Goal: Communication & Community: Answer question/provide support

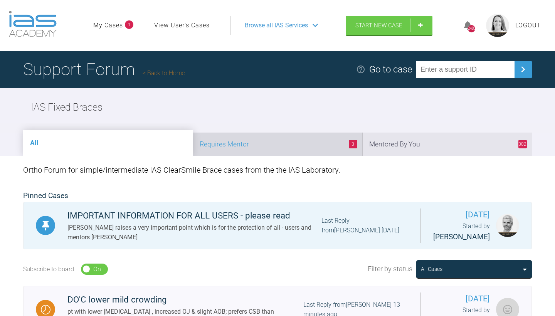
click at [278, 156] on li "3 Requires Mentor" at bounding box center [278, 145] width 170 height 24
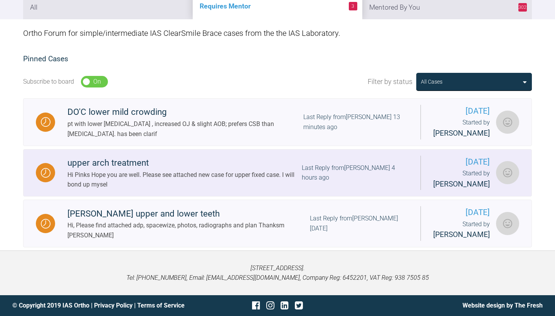
scroll to position [183, 0]
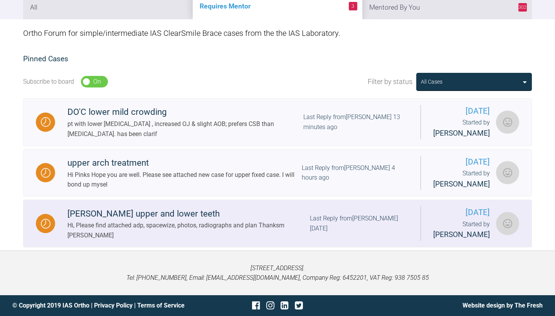
click at [107, 217] on div "[PERSON_NAME] upper and lower teeth" at bounding box center [188, 214] width 242 height 14
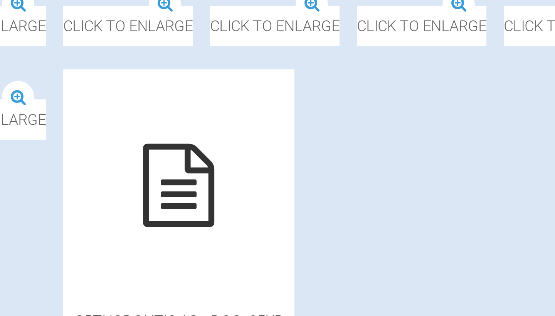
scroll to position [303, 0]
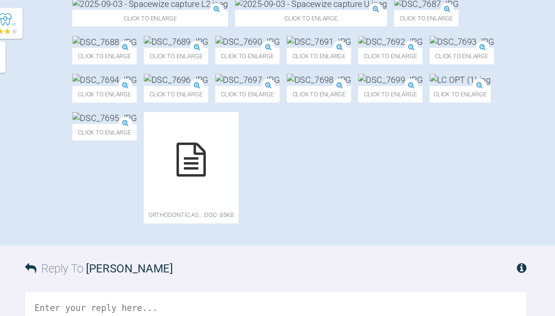
click at [294, 8] on img at bounding box center [356, 3] width 124 height 10
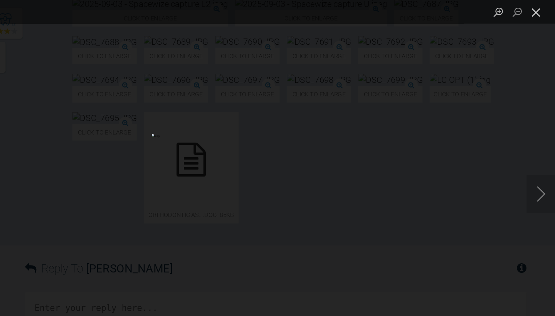
click at [532, 9] on button "Close lightbox" at bounding box center [539, 9] width 15 height 13
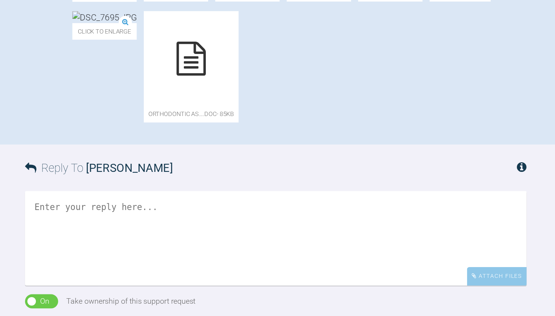
scroll to position [332, 0]
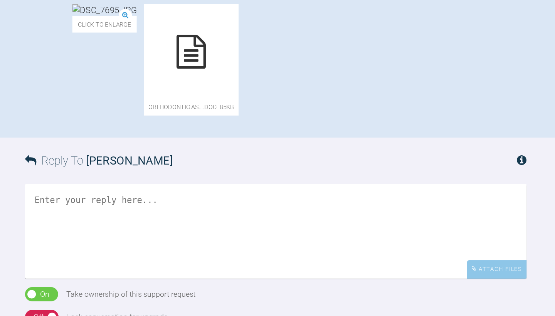
click at [214, 72] on img at bounding box center [188, 67] width 52 height 10
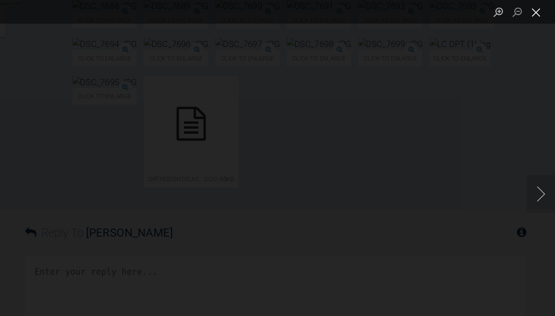
click at [532, 13] on button "Close lightbox" at bounding box center [539, 9] width 15 height 13
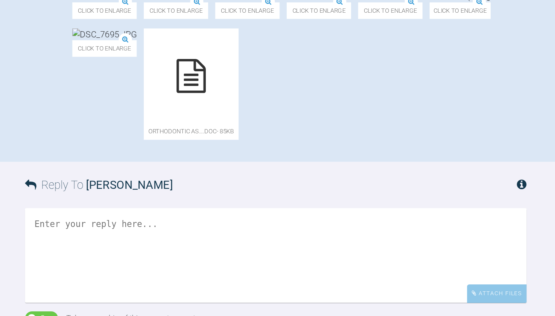
click at [331, 40] on img at bounding box center [304, 36] width 52 height 10
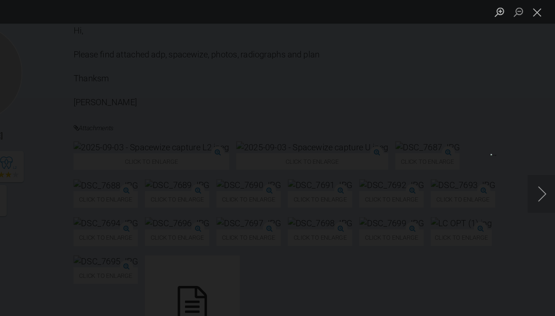
scroll to position [153, 0]
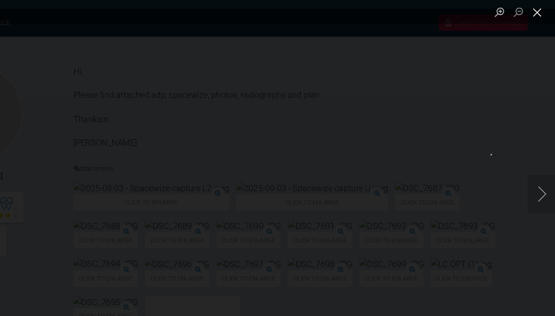
click at [532, 12] on button "Close lightbox" at bounding box center [539, 9] width 15 height 13
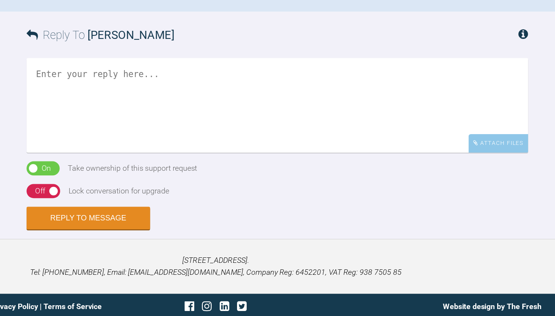
scroll to position [435, 0]
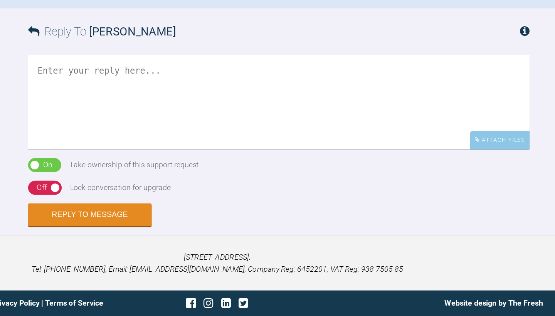
scroll to position [634, 0]
click at [123, 107] on textarea at bounding box center [327, 141] width 409 height 77
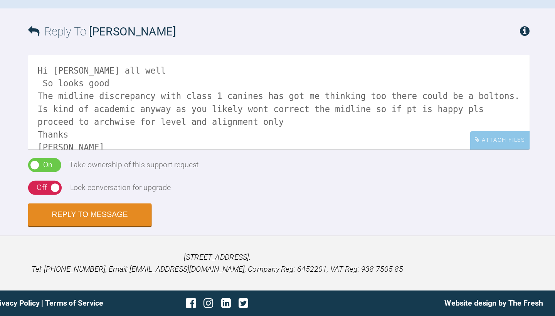
type textarea "Hi [PERSON_NAME] all well So looks good The midline discrepancy with class 1 ca…"
click at [123, 206] on div "On Off" at bounding box center [136, 212] width 27 height 12
click at [123, 225] on button "Reply to Message" at bounding box center [173, 234] width 101 height 19
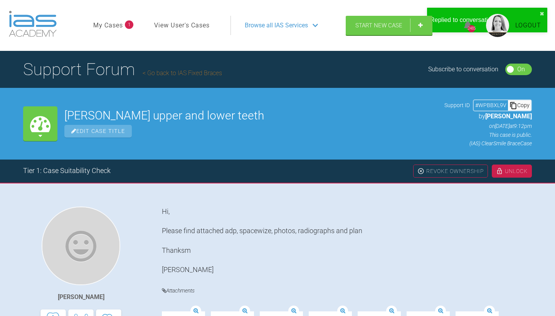
scroll to position [0, 0]
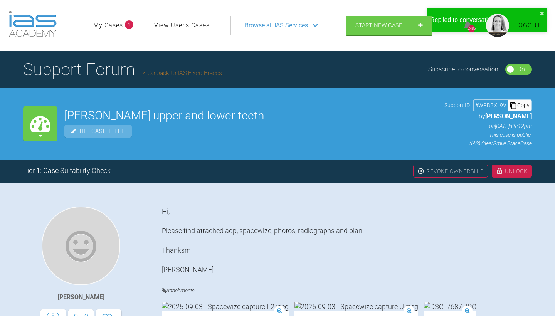
click at [190, 77] on link "Go back to IAS Fixed Braces" at bounding box center [182, 72] width 79 height 7
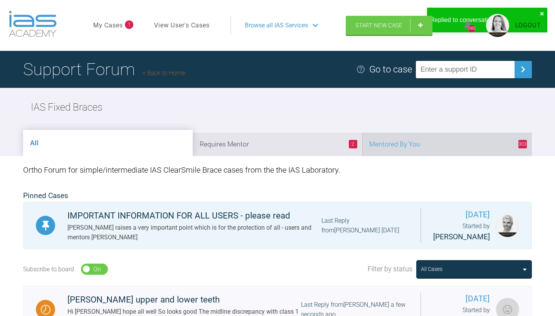
click at [439, 156] on li "303 Mentored By You" at bounding box center [447, 145] width 170 height 24
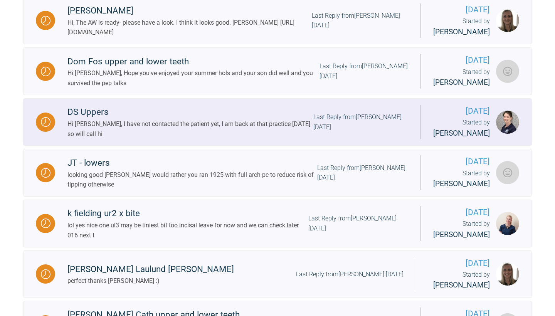
scroll to position [287, 0]
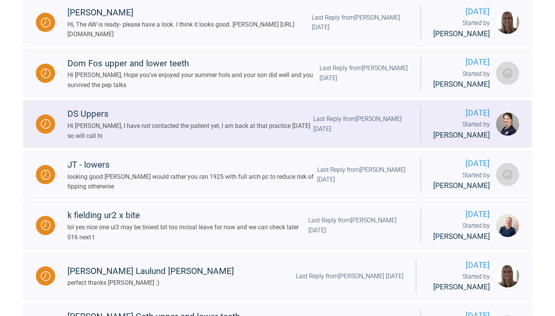
click at [360, 134] on div "Last Reply from [PERSON_NAME] [DATE]" at bounding box center [360, 124] width 95 height 20
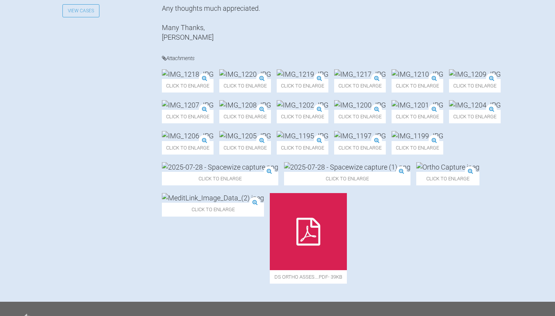
scroll to position [427, 0]
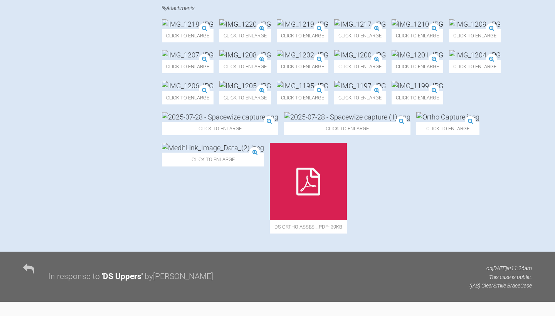
click at [392, 60] on img at bounding box center [418, 55] width 52 height 10
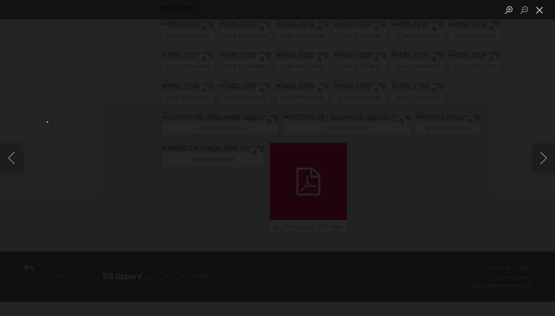
click at [538, 11] on button "Close lightbox" at bounding box center [539, 9] width 15 height 13
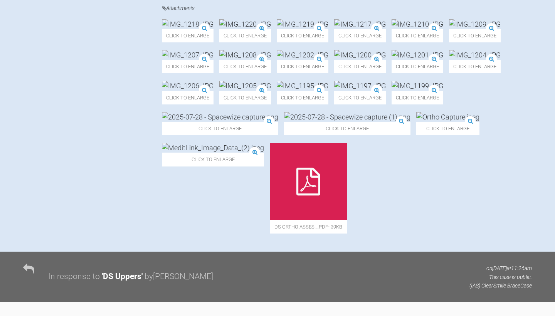
click at [449, 60] on img at bounding box center [475, 55] width 52 height 10
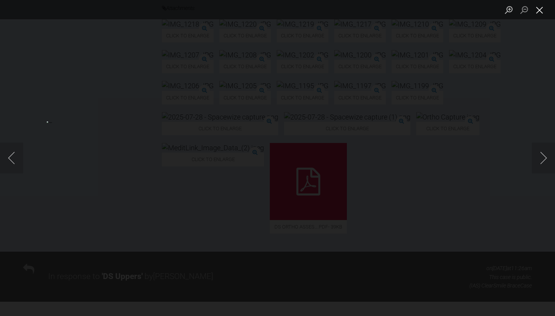
click at [542, 13] on button "Close lightbox" at bounding box center [539, 9] width 15 height 13
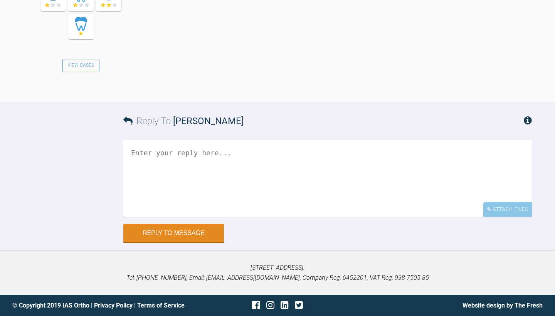
scroll to position [3048, 0]
click at [210, 172] on textarea at bounding box center [327, 178] width 409 height 77
type textarea "I"
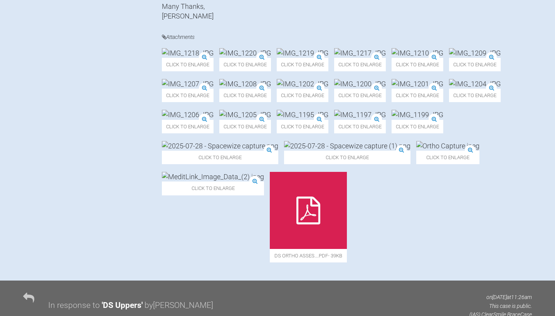
scroll to position [399, 0]
click at [271, 58] on img at bounding box center [245, 53] width 52 height 10
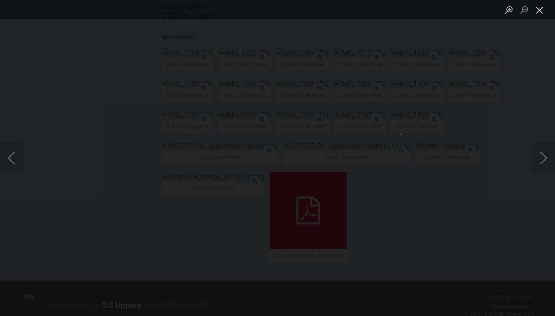
click at [540, 12] on button "Close lightbox" at bounding box center [539, 9] width 15 height 13
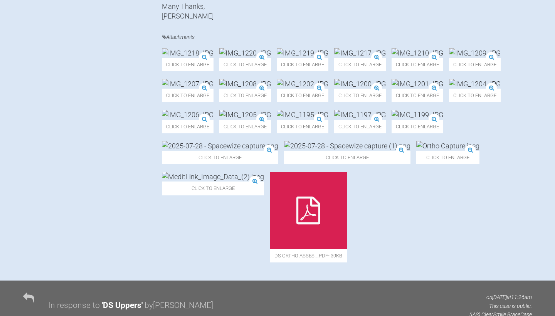
click at [334, 89] on img at bounding box center [360, 84] width 52 height 10
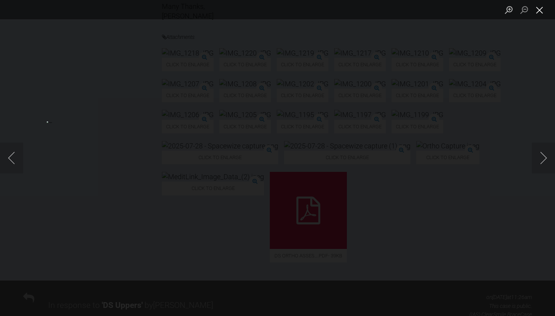
click at [542, 11] on button "Close lightbox" at bounding box center [539, 9] width 15 height 13
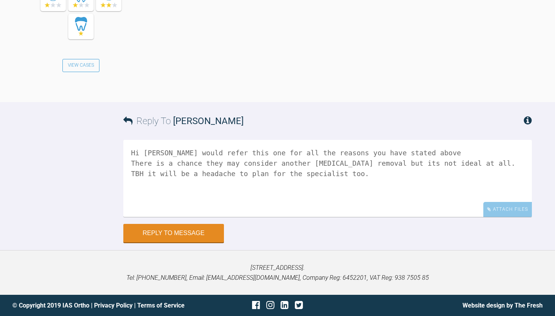
scroll to position [3048, 0]
click at [183, 183] on textarea "Hi [PERSON_NAME] would refer this one for all the reasons you have stated above…" at bounding box center [327, 178] width 409 height 77
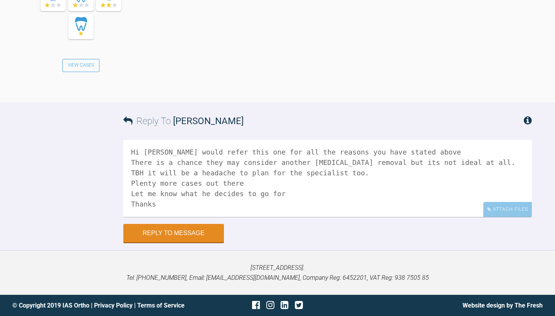
scroll to position [13, 0]
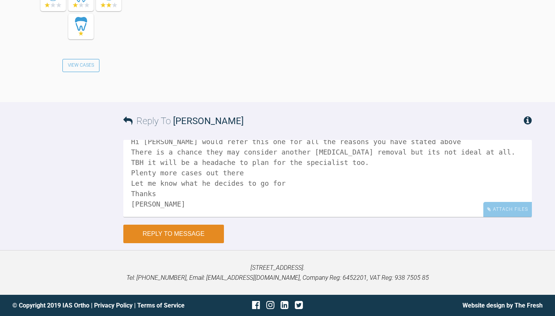
type textarea "Hi [PERSON_NAME] would refer this one for all the reasons you have stated above…"
click at [145, 236] on button "Reply to Message" at bounding box center [173, 234] width 101 height 19
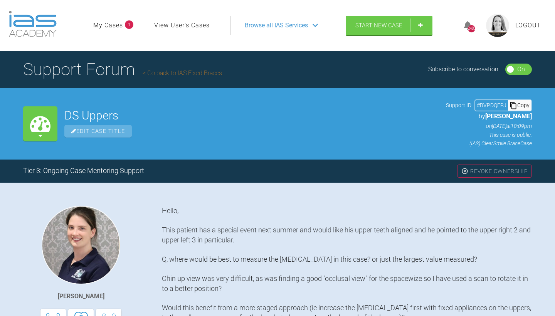
scroll to position [0, 0]
click at [169, 77] on link "Go back to IAS Fixed Braces" at bounding box center [182, 72] width 79 height 7
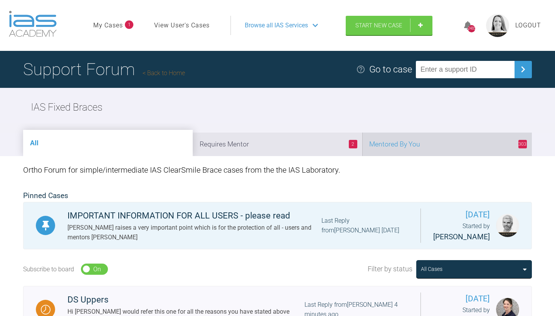
click at [451, 156] on li "303 Mentored By You" at bounding box center [447, 145] width 170 height 24
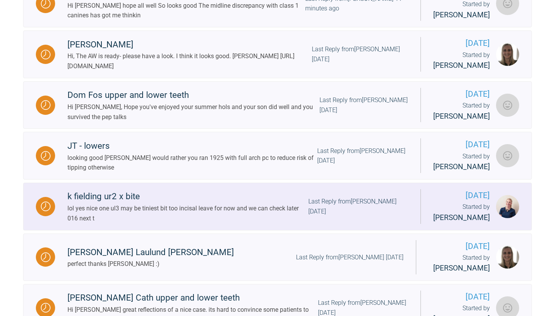
scroll to position [295, 0]
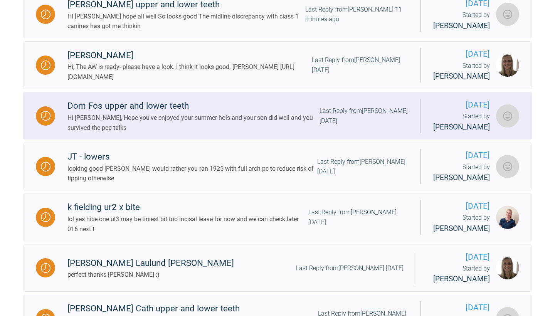
click at [369, 126] on div "Last Reply from [PERSON_NAME] [DATE]" at bounding box center [364, 116] width 89 height 20
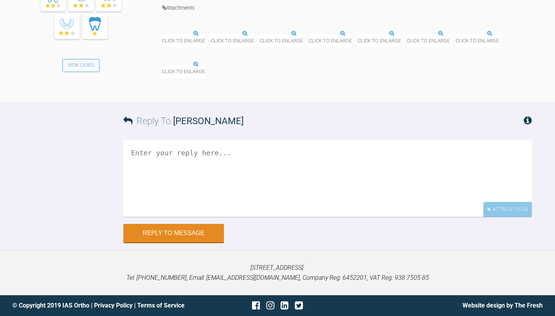
scroll to position [7739, 0]
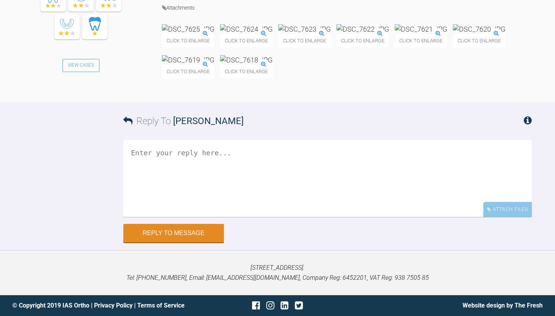
click at [204, 34] on img at bounding box center [188, 29] width 52 height 10
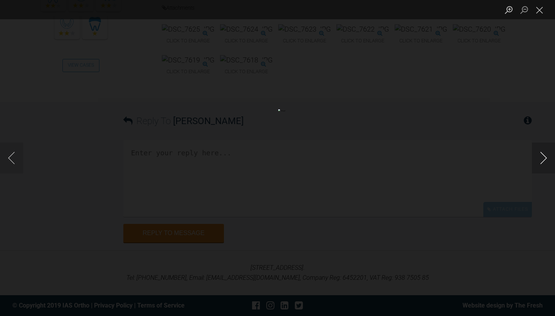
click at [537, 163] on button "Next image" at bounding box center [543, 158] width 23 height 31
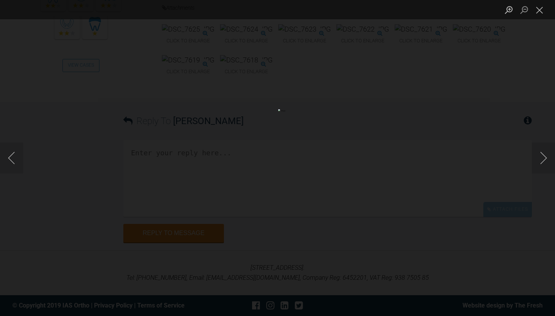
click at [510, 10] on button "Zoom in" at bounding box center [508, 9] width 15 height 13
click at [523, 10] on button "Zoom out" at bounding box center [523, 9] width 15 height 13
click at [291, 3] on div "Lightbox" at bounding box center [277, 9] width 555 height 19
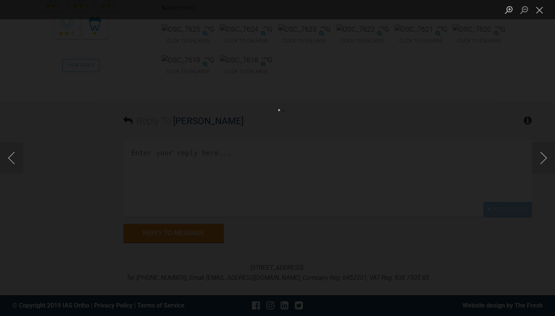
click at [540, 9] on button "Close lightbox" at bounding box center [539, 9] width 15 height 13
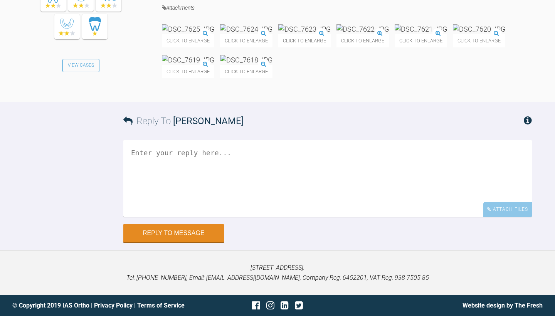
click at [453, 34] on img at bounding box center [479, 29] width 52 height 10
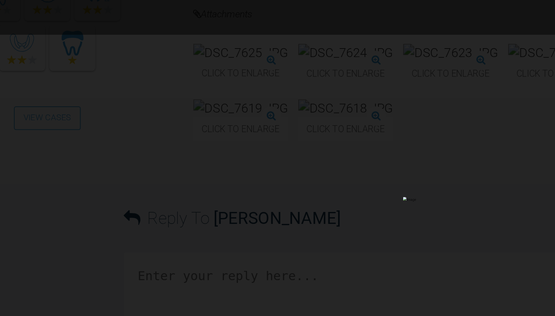
scroll to position [7741, 0]
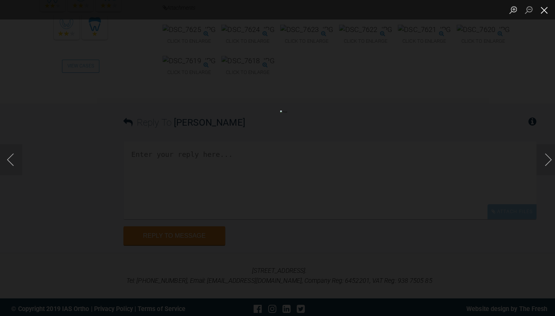
click at [540, 11] on button "Close lightbox" at bounding box center [539, 9] width 15 height 13
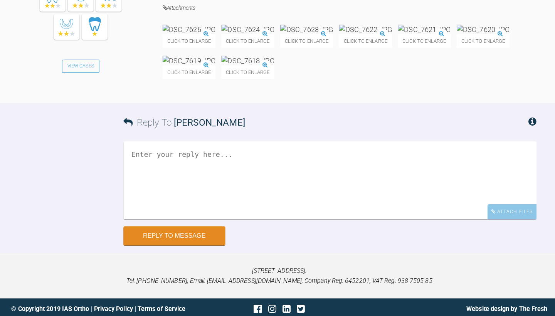
click at [214, 34] on img at bounding box center [188, 29] width 52 height 10
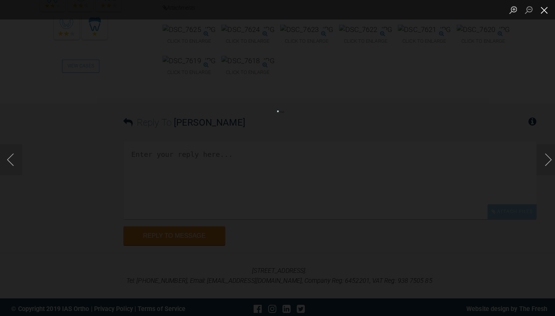
click at [538, 13] on button "Close lightbox" at bounding box center [539, 9] width 15 height 13
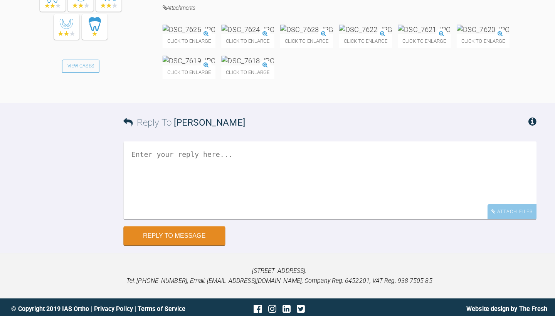
click at [395, 34] on img at bounding box center [421, 29] width 52 height 10
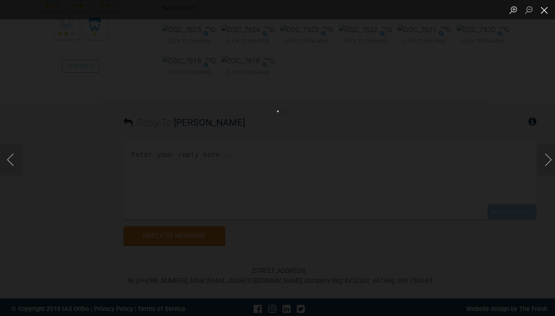
click at [539, 12] on button "Close lightbox" at bounding box center [539, 9] width 15 height 13
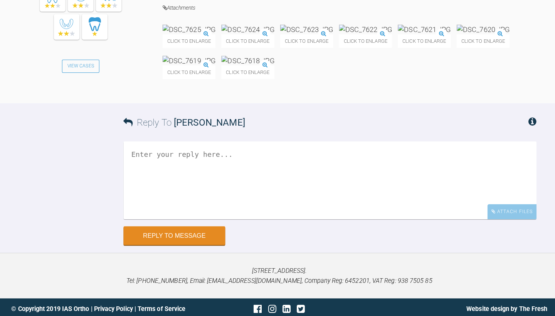
click at [331, 34] on img at bounding box center [304, 29] width 52 height 10
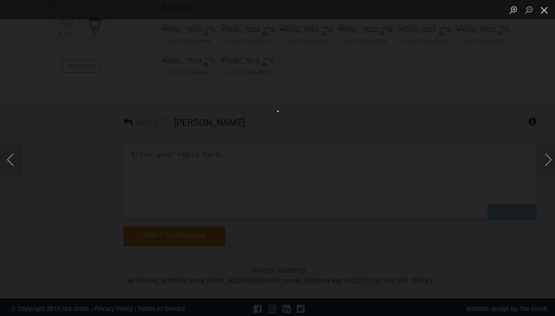
click at [538, 11] on button "Close lightbox" at bounding box center [539, 9] width 15 height 13
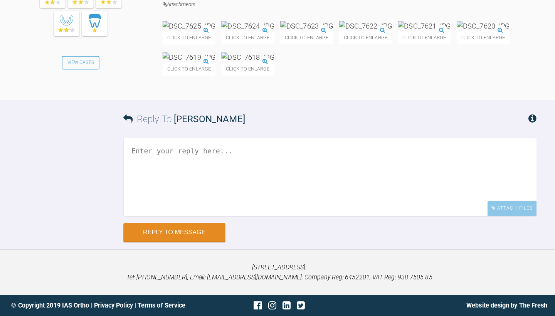
scroll to position [7879, 0]
click at [202, 208] on textarea at bounding box center [327, 178] width 409 height 77
click at [162, 209] on textarea "Hi [PERSON_NAME] isomer just like that" at bounding box center [327, 178] width 409 height 77
click at [173, 210] on textarea "Hi [PERSON_NAME] is [PERSON_NAME] just like that" at bounding box center [327, 178] width 409 height 77
click at [233, 212] on textarea "Hi [PERSON_NAME] is over just like that" at bounding box center [327, 178] width 409 height 77
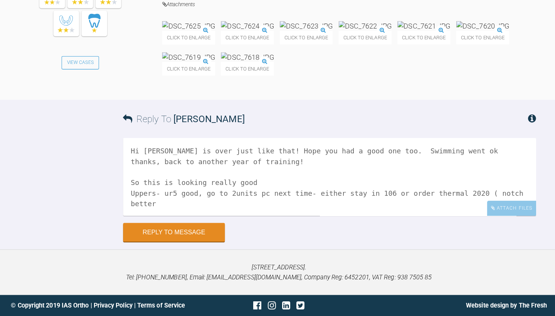
click at [402, 217] on textarea "Hi [PERSON_NAME] is over just like that! Hope you had a good one too. Swimming …" at bounding box center [327, 178] width 409 height 77
click at [458, 217] on textarea "Hi [PERSON_NAME] is over just like that! Hope you had a good one too. Swimming …" at bounding box center [327, 178] width 409 height 77
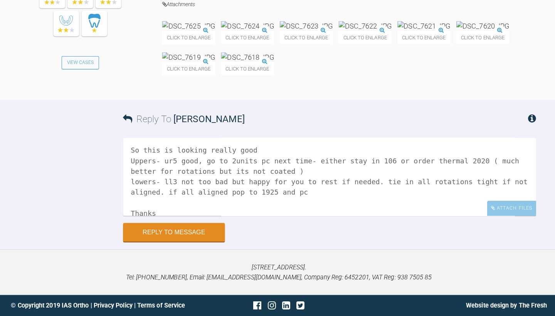
scroll to position [34, 0]
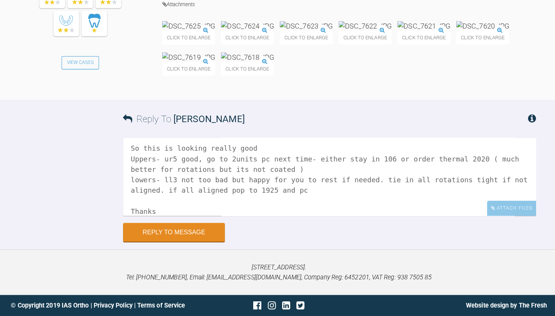
click at [318, 209] on textarea "Hi [PERSON_NAME] is over just like that! Hope you had a good one too. Swimming …" at bounding box center [327, 178] width 409 height 77
type textarea "Hi [PERSON_NAME] is over just like that! Hope you had a good one too. Swimming …"
click at [170, 243] on button "Reply to Message" at bounding box center [173, 234] width 101 height 19
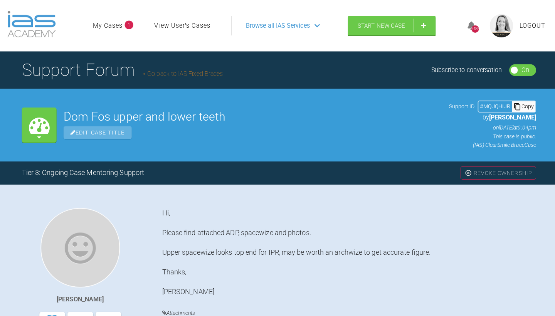
scroll to position [0, 0]
click at [186, 77] on link "Go back to IAS Fixed Braces" at bounding box center [182, 72] width 79 height 7
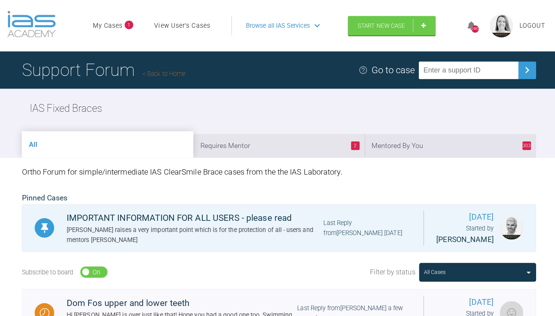
click at [288, 88] on div "Support Forum Back to Home Go to case" at bounding box center [277, 69] width 555 height 37
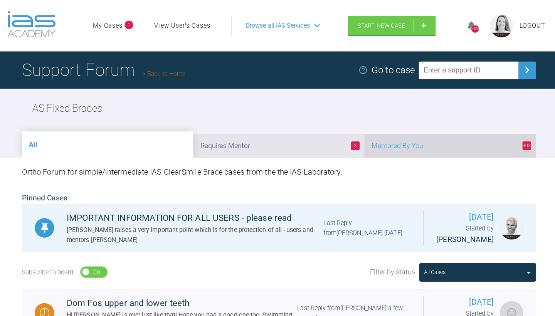
click at [441, 156] on li "303 Mentored By You" at bounding box center [447, 145] width 170 height 24
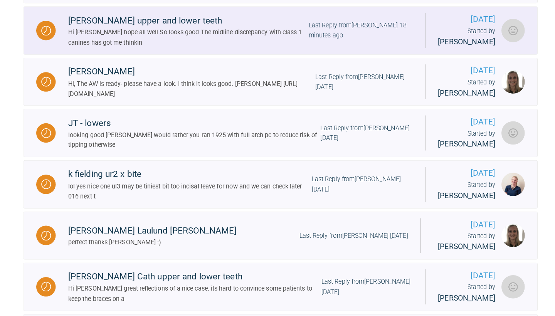
scroll to position [327, 0]
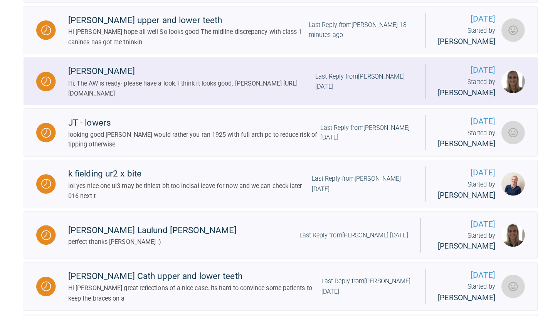
click at [358, 94] on div "Last Reply from [PERSON_NAME] [DATE]" at bounding box center [360, 84] width 96 height 20
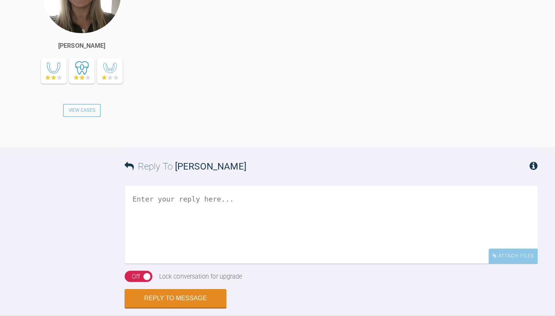
scroll to position [1516, 0]
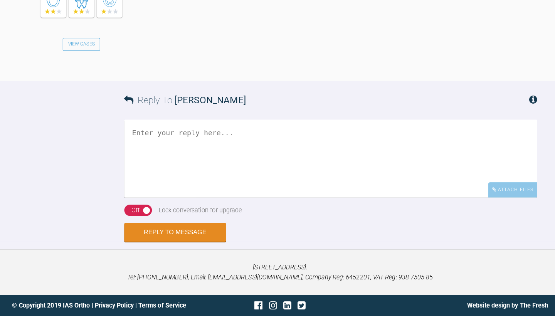
scroll to position [1682, 0]
click at [133, 194] on textarea at bounding box center [327, 160] width 409 height 77
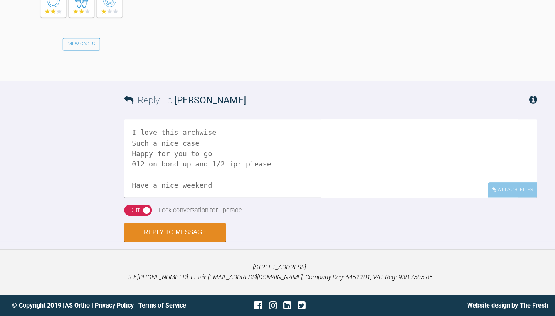
scroll to position [2, 0]
click at [131, 217] on div "Off" at bounding box center [134, 212] width 8 height 10
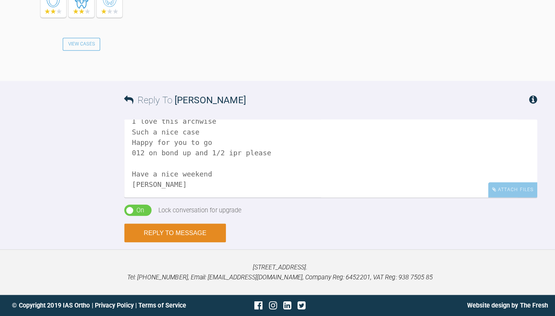
scroll to position [11, 0]
click at [198, 199] on textarea "I love this archwise Such a nice case Happy for you to go 012 on bond up and 1/…" at bounding box center [327, 160] width 409 height 77
type textarea "I love this archwise Such a nice case Happy for you to go 012 on bond up and 1/…"
click at [179, 243] on button "Reply to Message" at bounding box center [173, 234] width 101 height 19
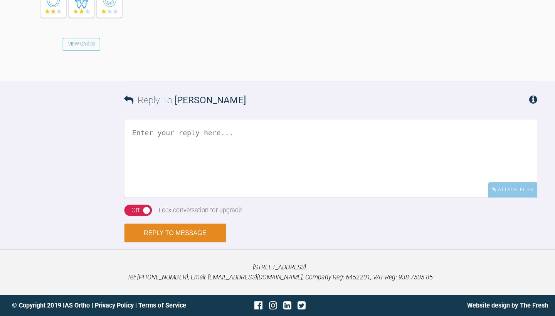
scroll to position [1966, 0]
